Goal: Task Accomplishment & Management: Manage account settings

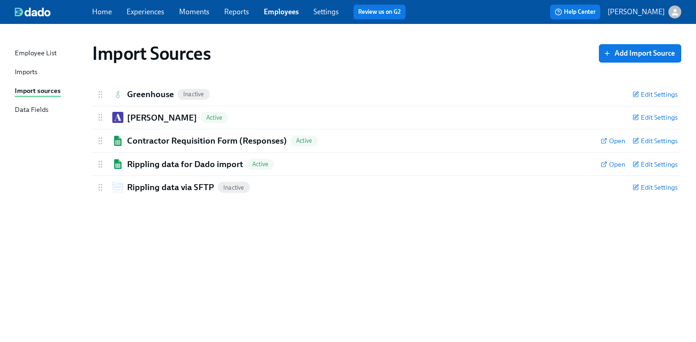
click at [334, 76] on div "Import Sources Add Import Source Greenhouse Inactive Edit Settings Active Remov…" at bounding box center [348, 177] width 667 height 285
click at [661, 122] on span "Edit Settings" at bounding box center [655, 117] width 45 height 9
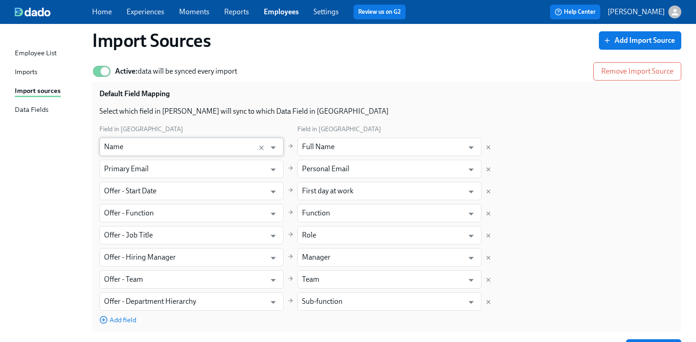
scroll to position [72, 0]
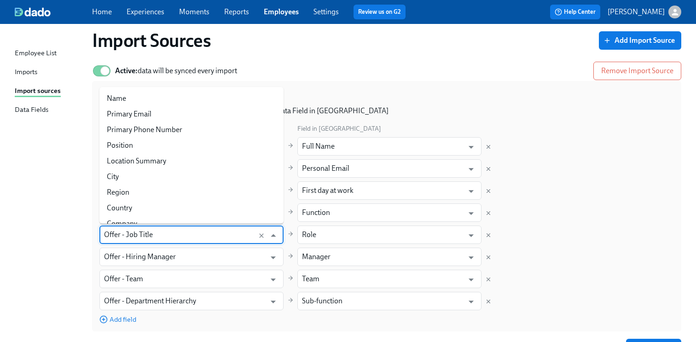
click at [181, 233] on input "Offer - Job Title" at bounding box center [182, 235] width 157 height 18
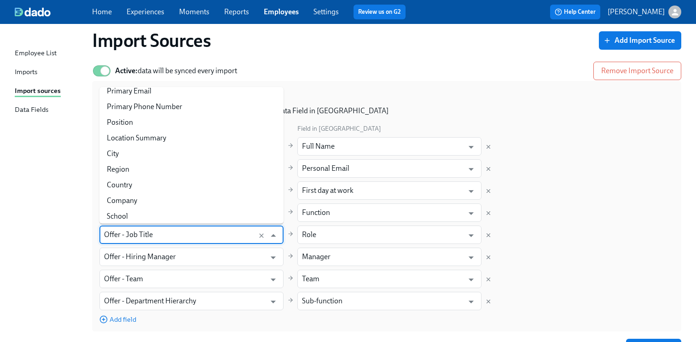
scroll to position [22, 0]
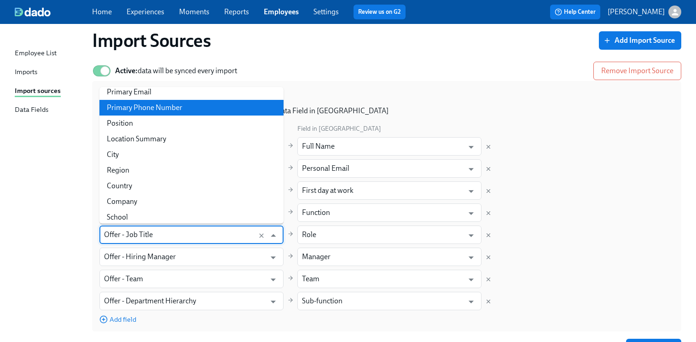
click at [382, 99] on div "Default Field Mapping" at bounding box center [386, 96] width 575 height 17
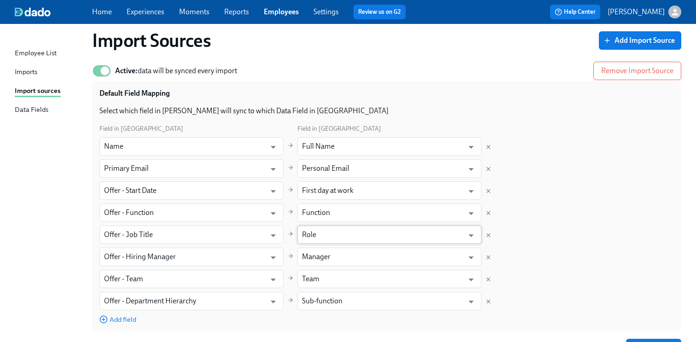
click at [354, 242] on input "Role" at bounding box center [383, 235] width 162 height 18
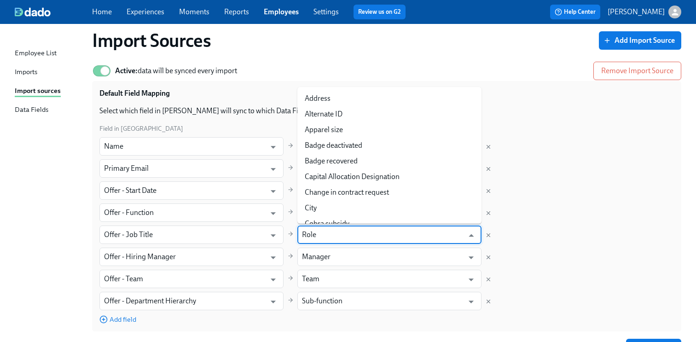
scroll to position [1325, 0]
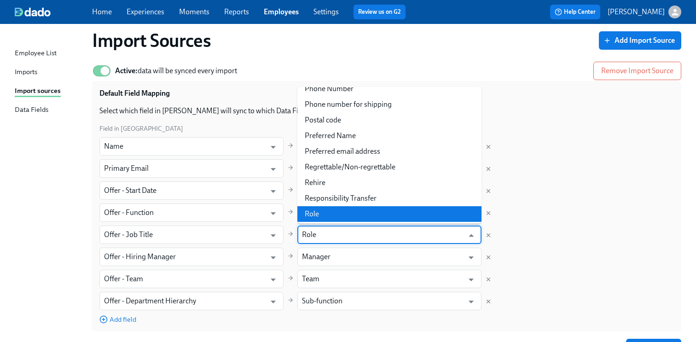
click at [354, 240] on input "Role" at bounding box center [383, 235] width 162 height 18
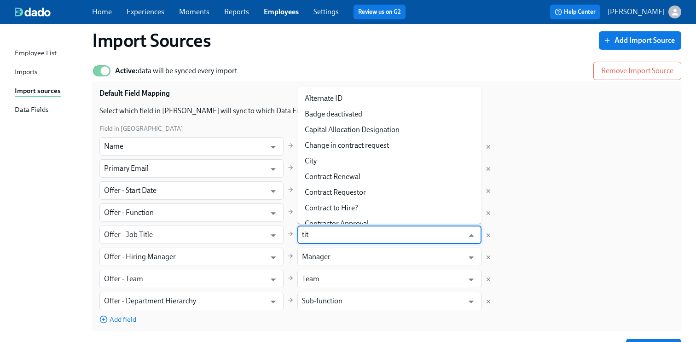
type input "titl"
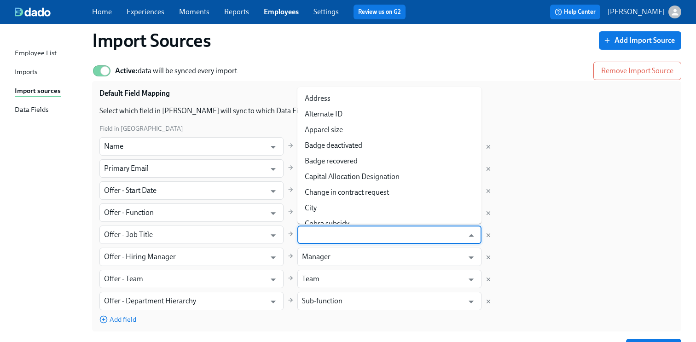
scroll to position [1325, 0]
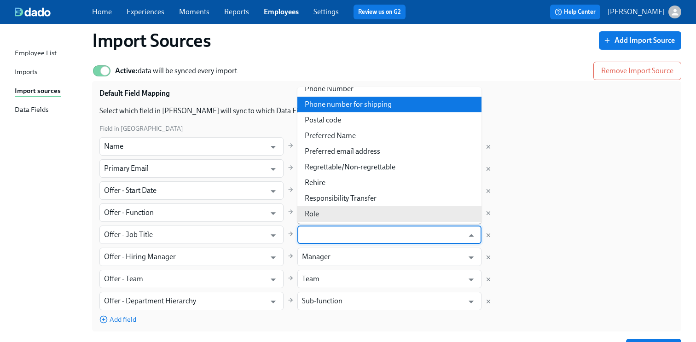
type input "Role"
click at [498, 60] on div "Active: data will be synced every import Remove Import Source Default Field Map…" at bounding box center [386, 209] width 589 height 304
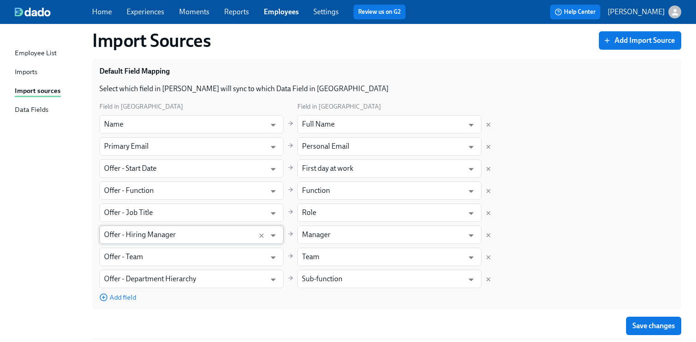
scroll to position [94, 0]
click at [633, 245] on div "Field in [PERSON_NAME][GEOGRAPHIC_DATA] in [GEOGRAPHIC_DATA] Name ​ Full Name ​…" at bounding box center [386, 201] width 575 height 201
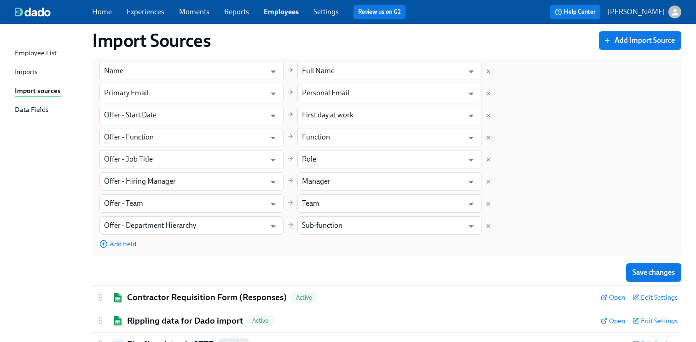
scroll to position [183, 0]
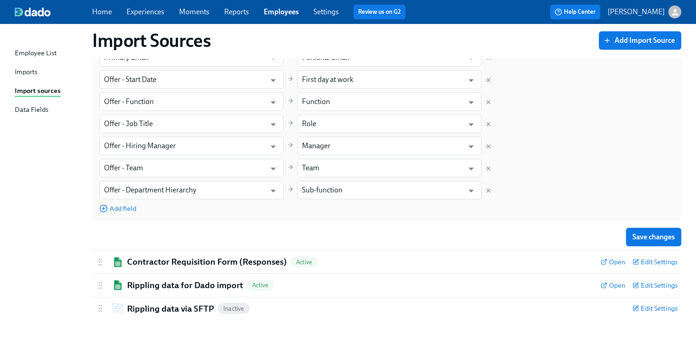
click at [656, 239] on span "Save changes" at bounding box center [654, 237] width 42 height 9
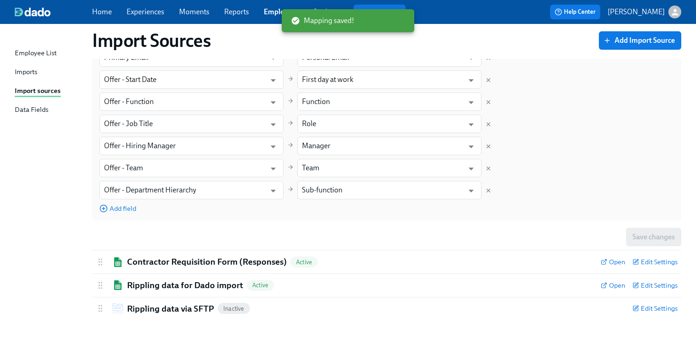
click at [61, 166] on div "Import Sources Add Import Source Greenhouse Inactive Edit Settings Active Remov…" at bounding box center [348, 86] width 667 height 468
click at [33, 76] on div "Imports" at bounding box center [26, 73] width 23 height 12
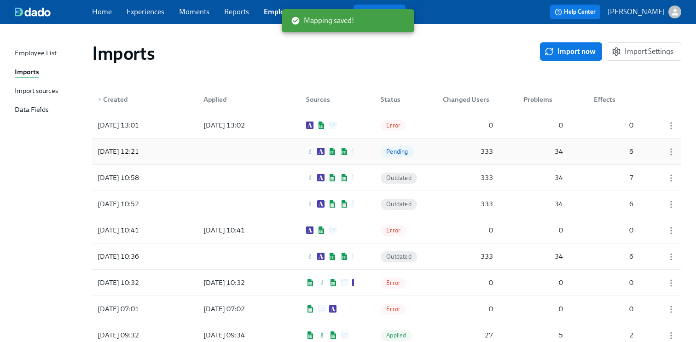
click at [365, 146] on div "[DATE] 12:21 Pending 333 34 6" at bounding box center [386, 152] width 589 height 26
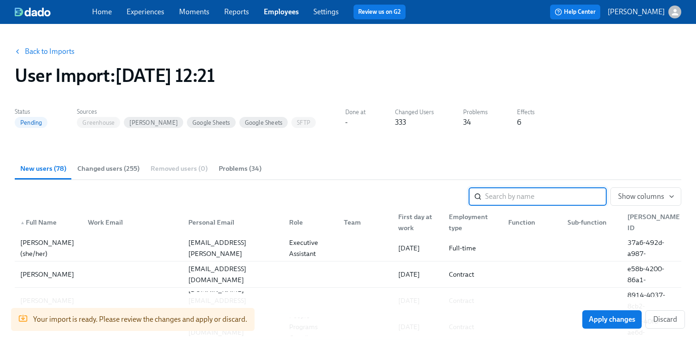
click at [35, 53] on link "Back to Imports" at bounding box center [50, 51] width 50 height 9
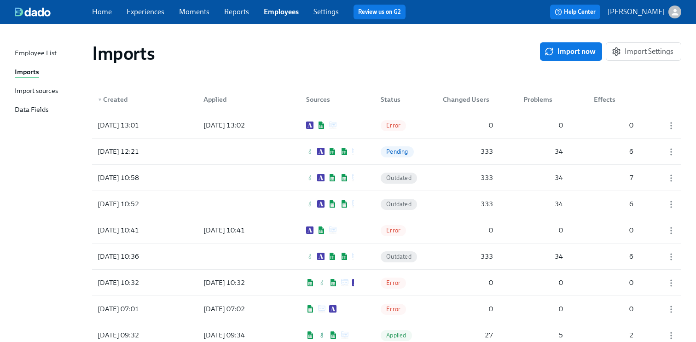
click at [140, 13] on link "Experiences" at bounding box center [146, 11] width 38 height 9
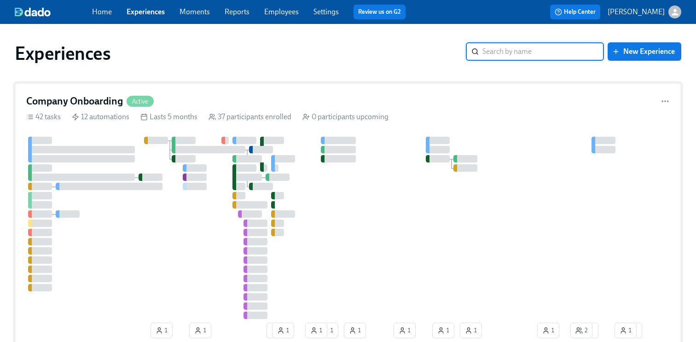
click at [223, 98] on div "Company Onboarding Active" at bounding box center [348, 101] width 644 height 14
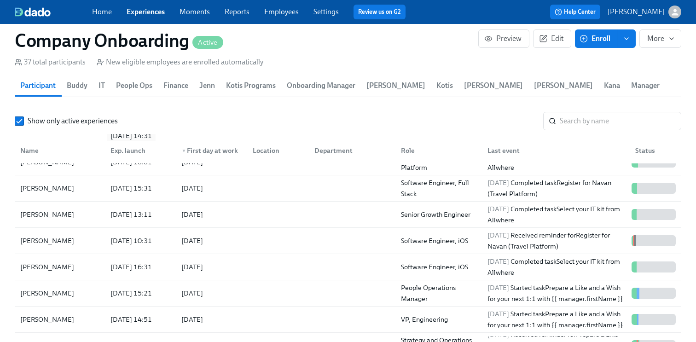
scroll to position [70, 0]
